Goal: Download file/media

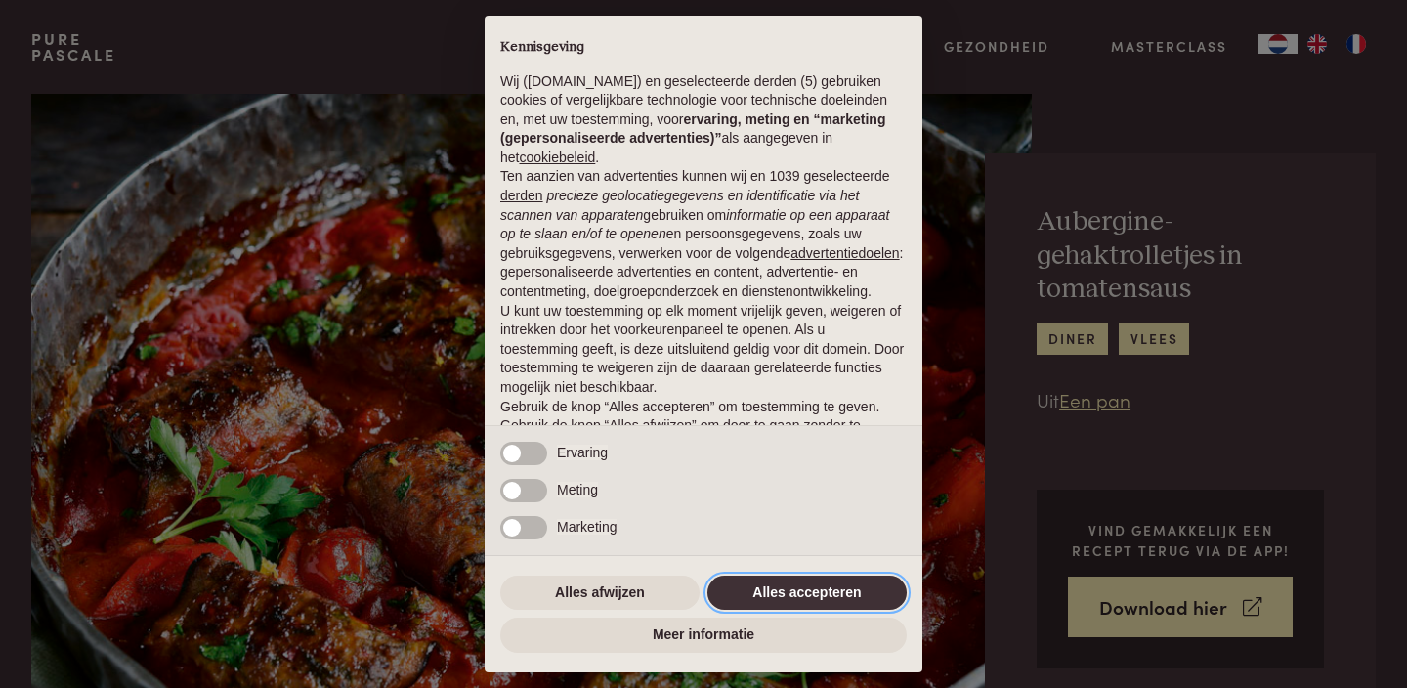
click at [847, 592] on button "Alles accepteren" at bounding box center [806, 592] width 199 height 35
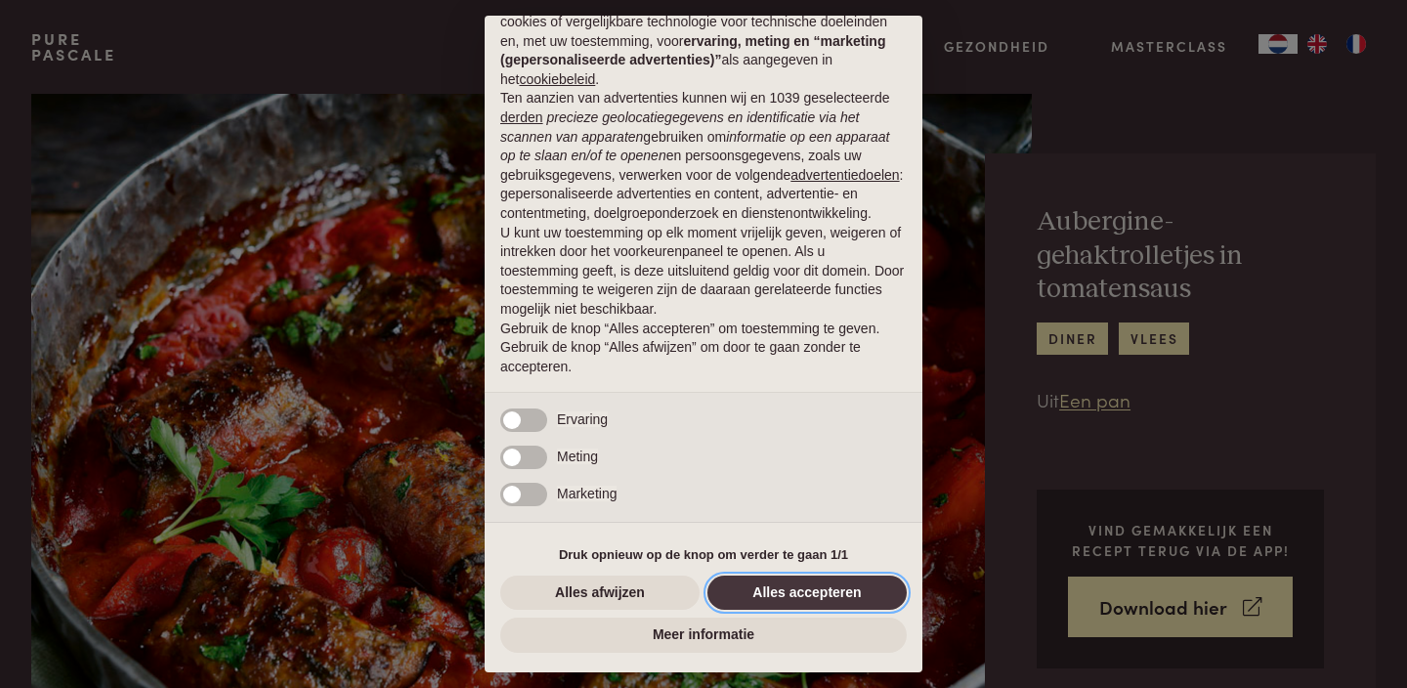
click at [847, 592] on button "Alles accepteren" at bounding box center [806, 592] width 199 height 35
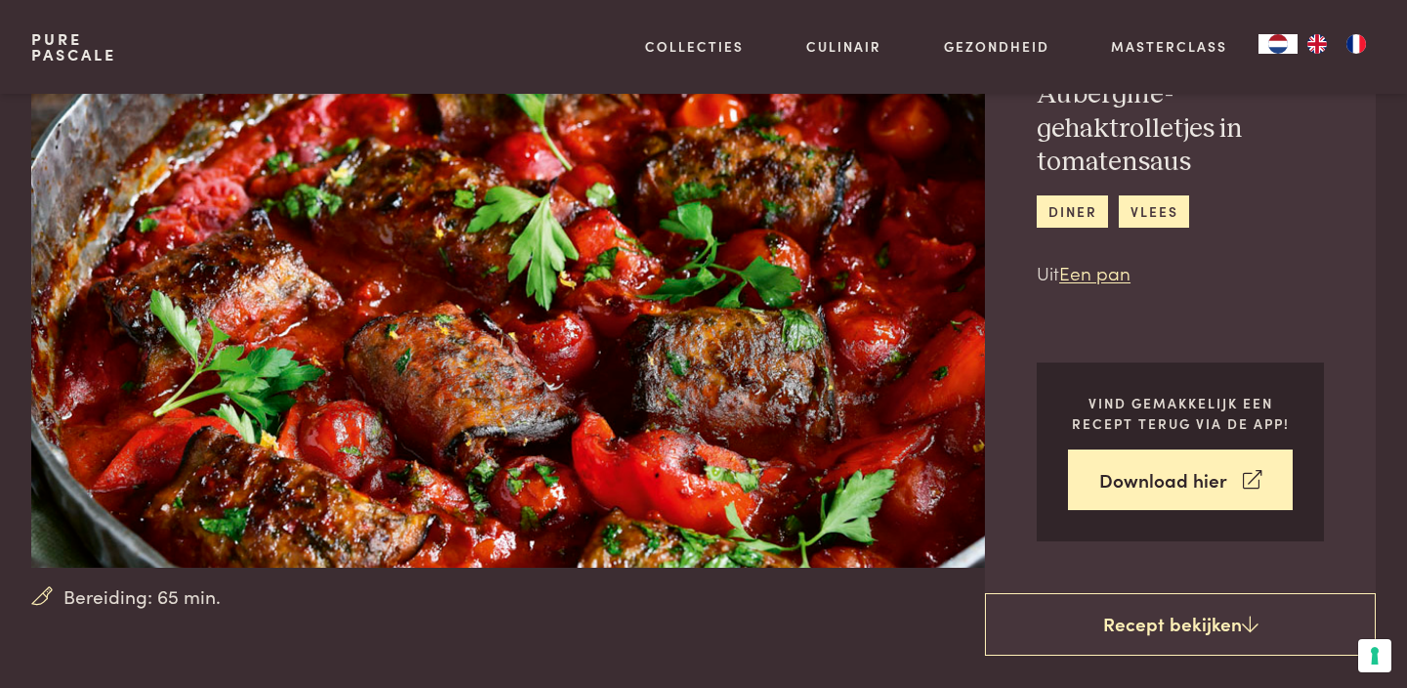
scroll to position [125, 0]
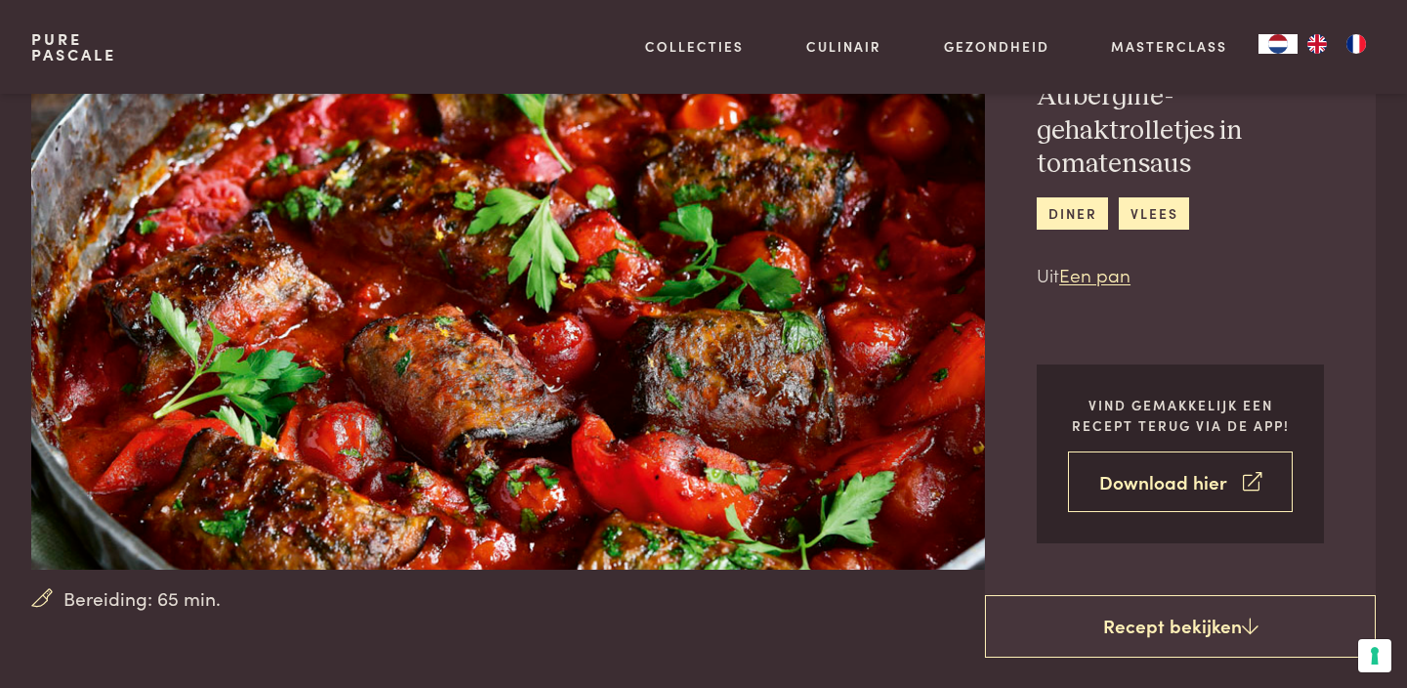
click at [1181, 486] on link "Download hier" at bounding box center [1180, 482] width 225 height 62
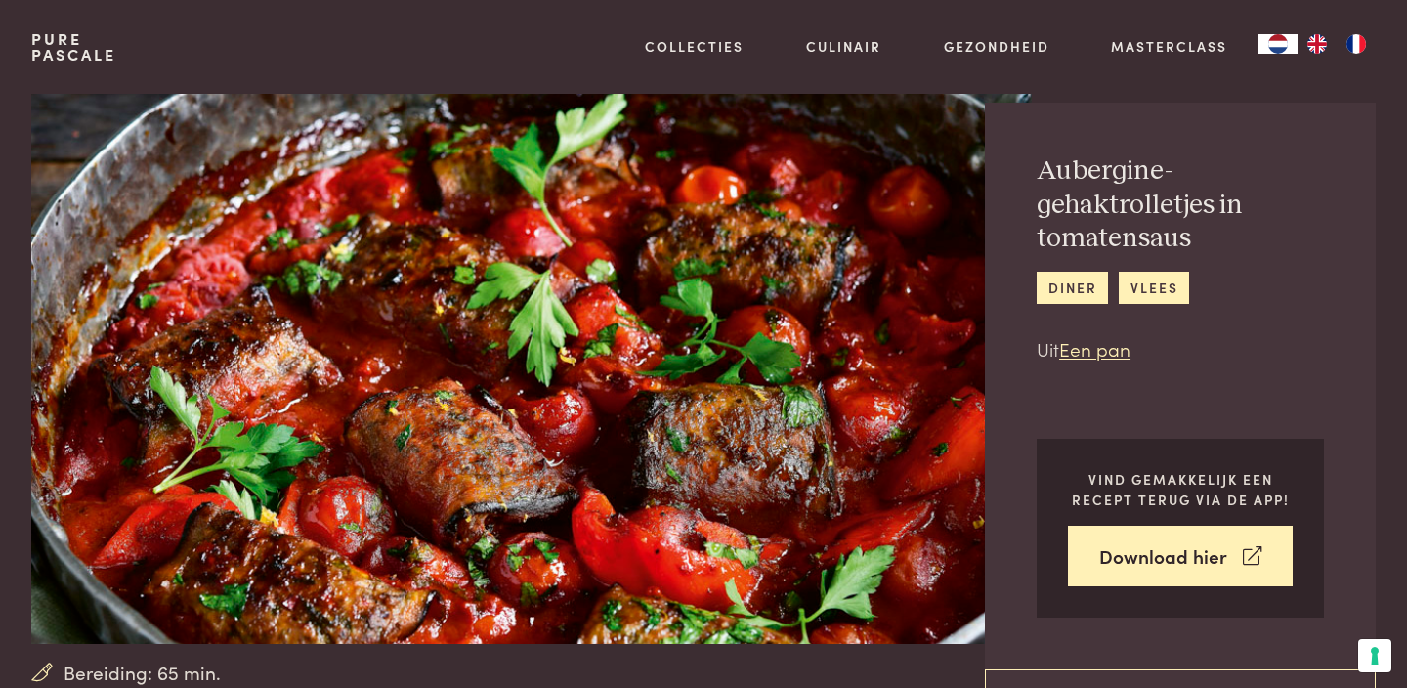
scroll to position [0, 0]
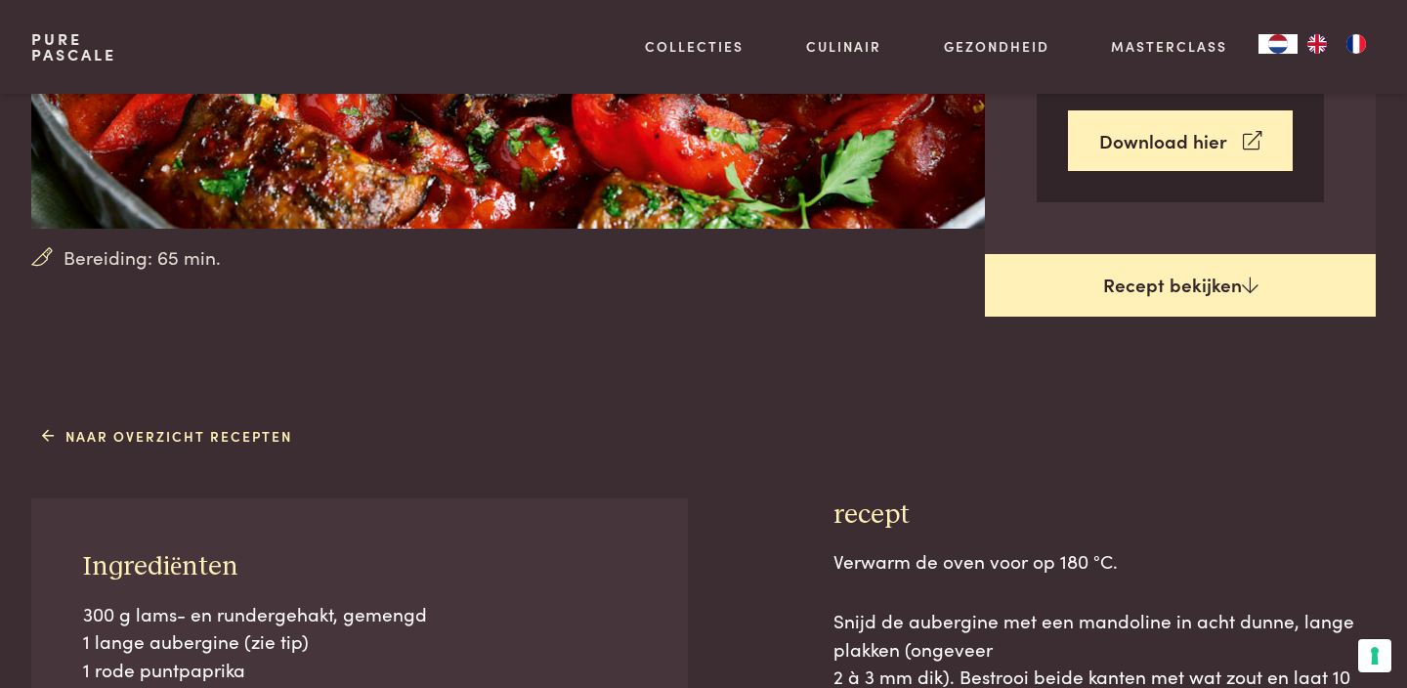
click at [1171, 294] on link "Recept bekijken" at bounding box center [1180, 285] width 391 height 63
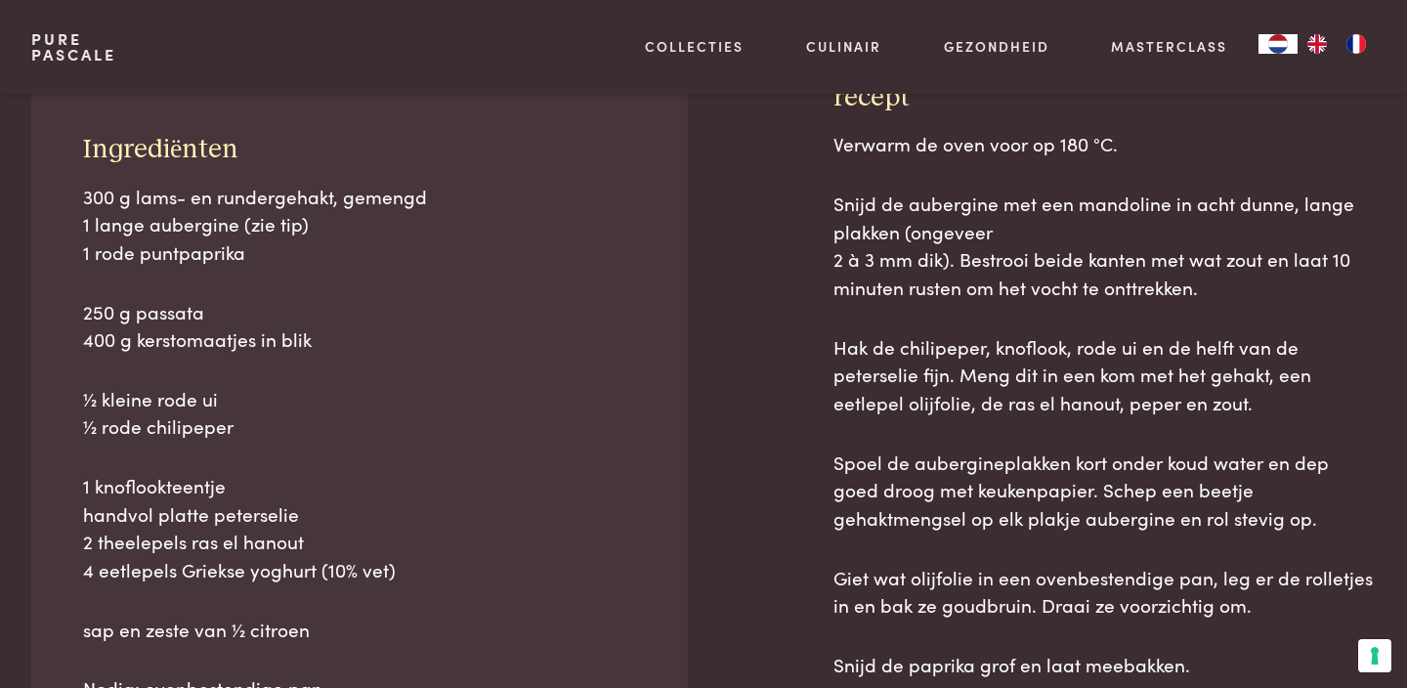
scroll to position [885, 0]
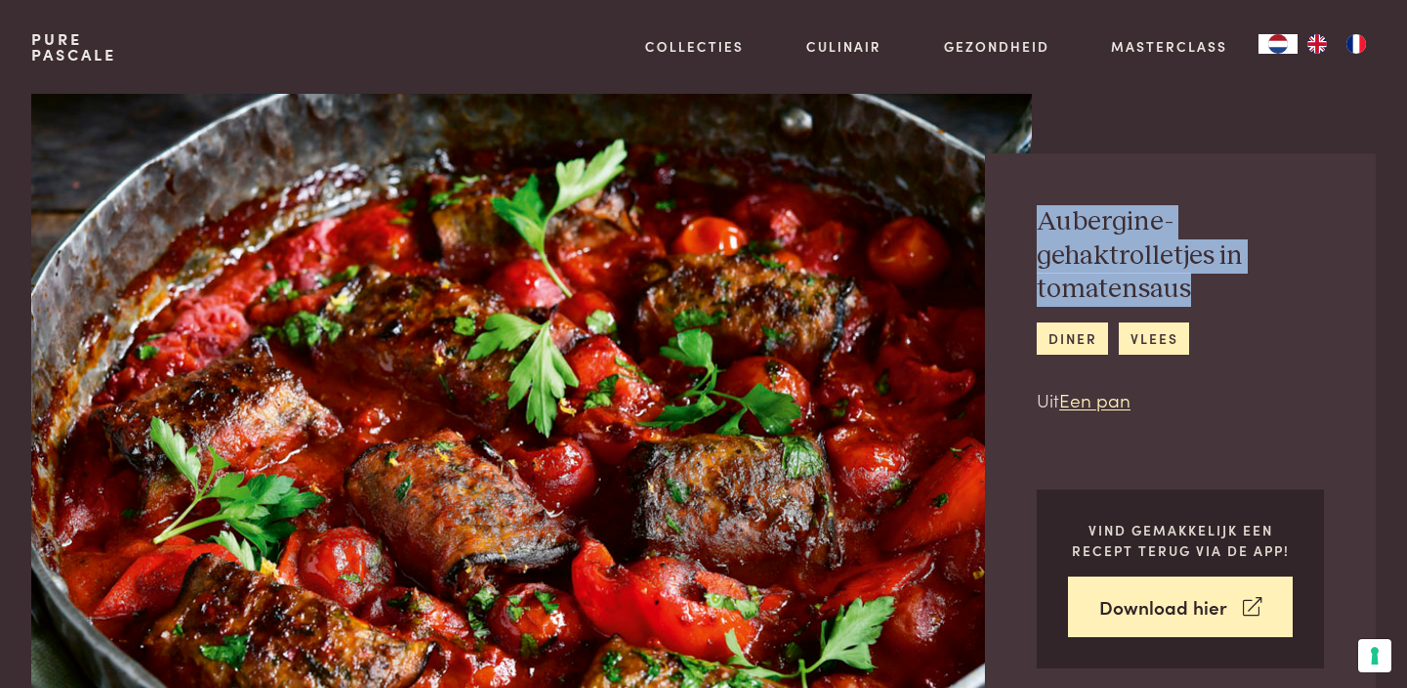
drag, startPoint x: 1039, startPoint y: 227, endPoint x: 1214, endPoint y: 290, distance: 186.0
click at [1214, 290] on h2 "Aubergine-gehaktrolletjes in tomatensaus" at bounding box center [1179, 256] width 287 height 102
copy h2 "Aubergine-gehaktrolletjes in tomatensaus"
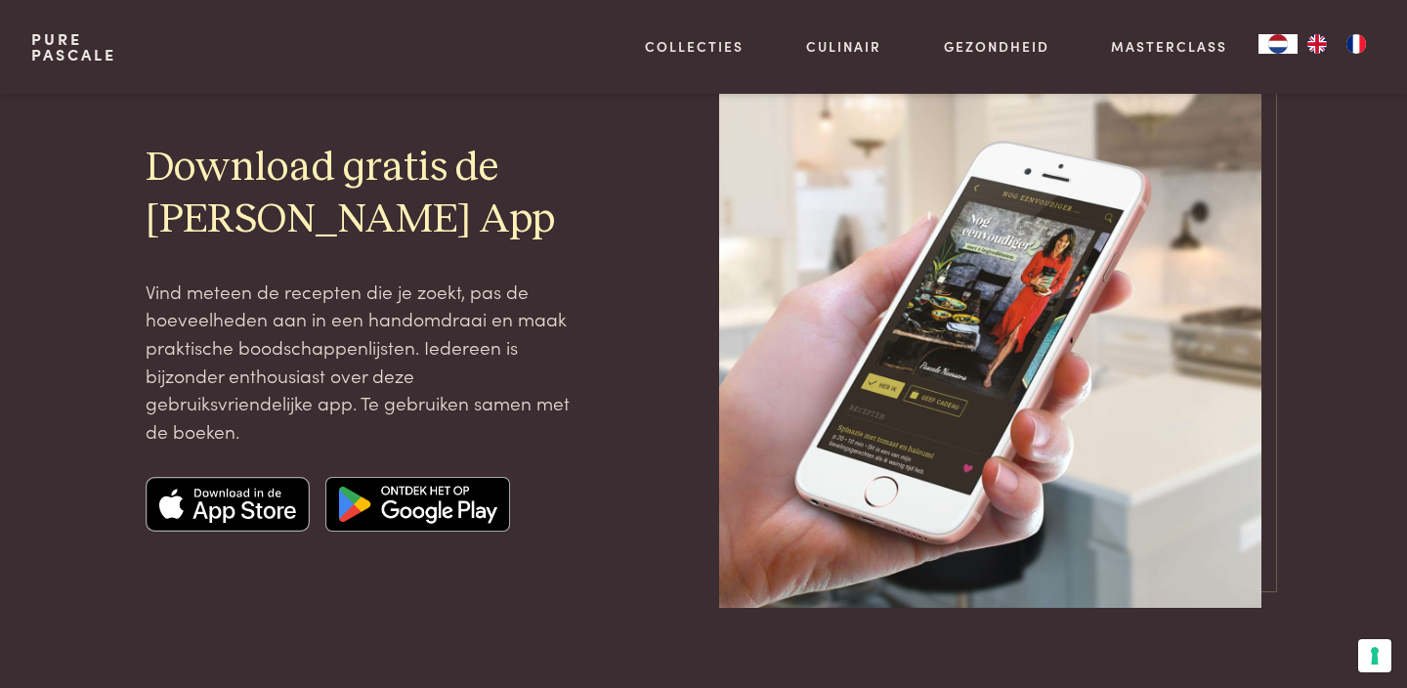
scroll to position [156, 0]
